Goal: Browse casually

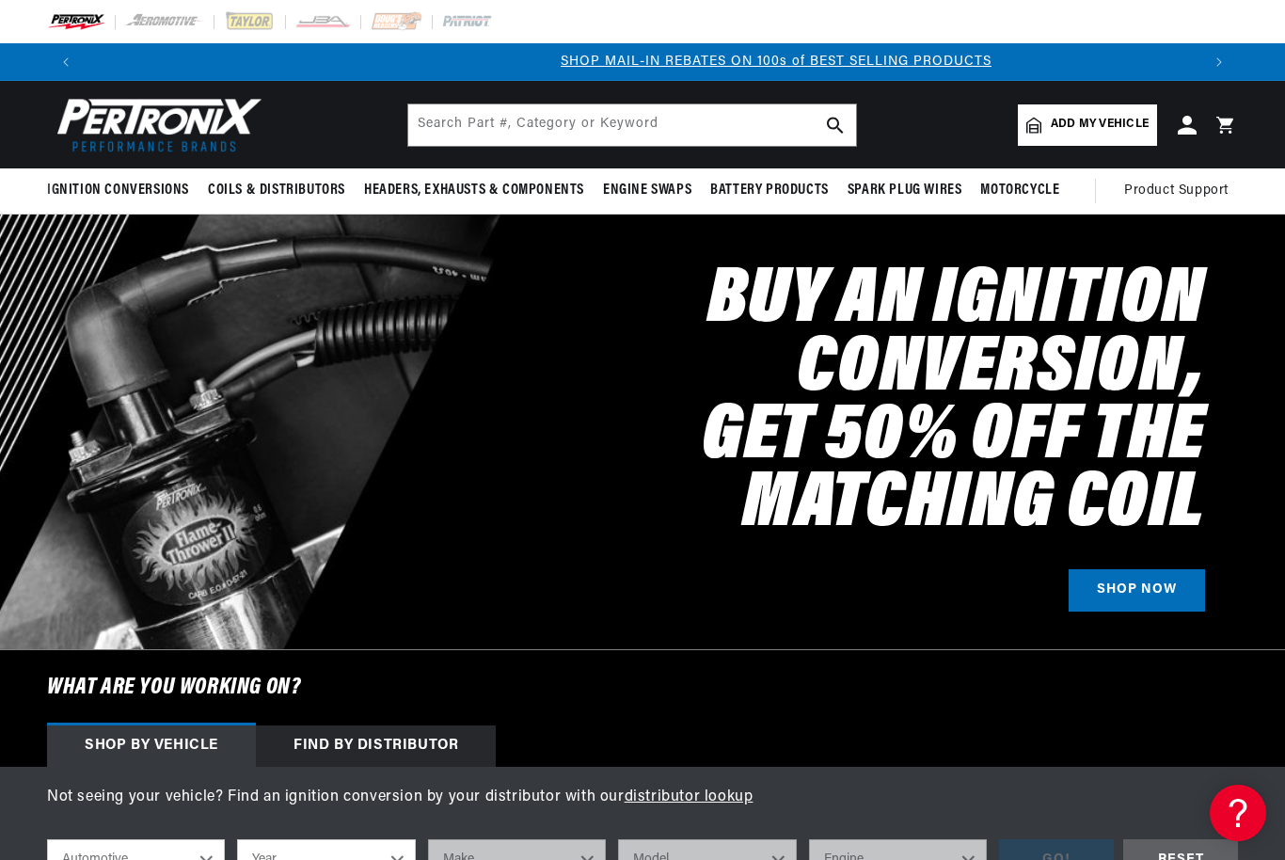
scroll to position [0, 1116]
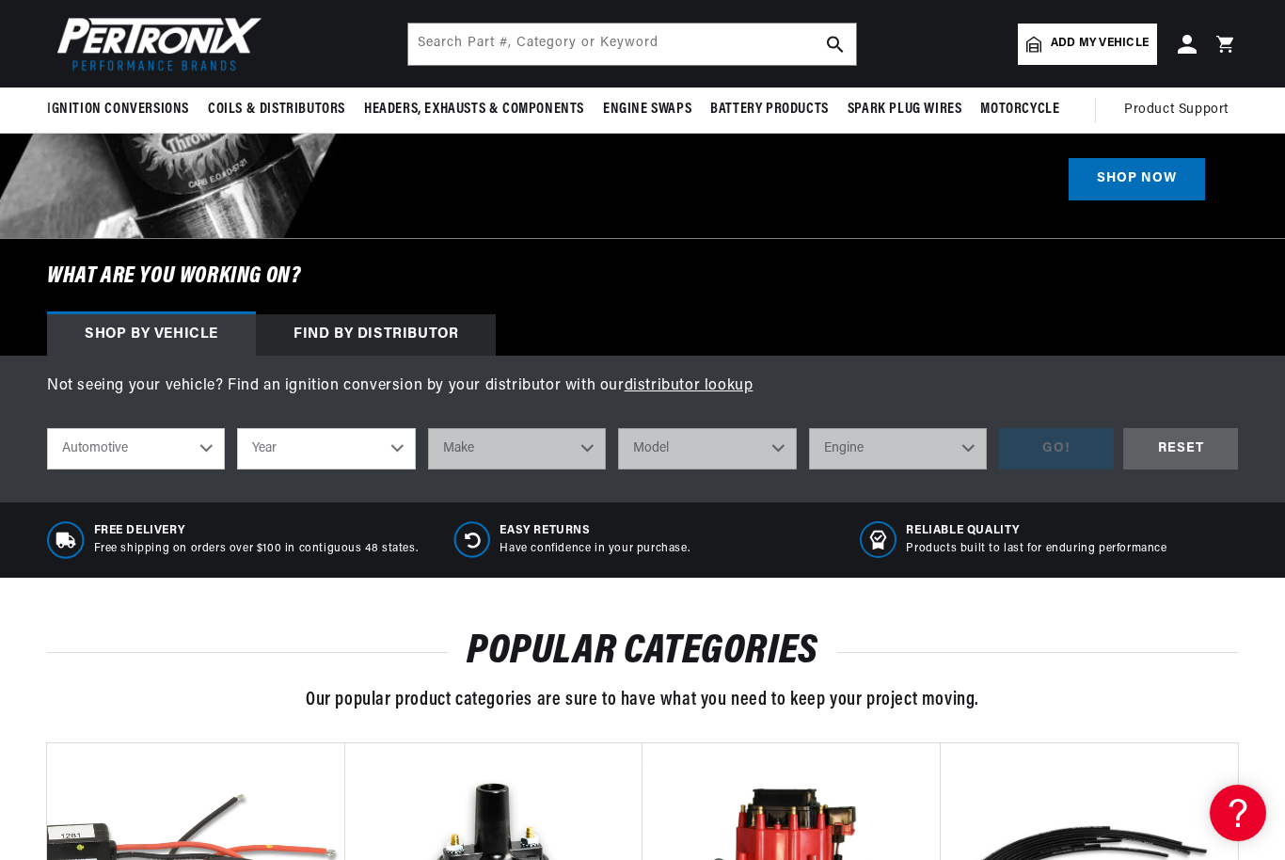
scroll to position [0, 2231]
